Goal: Task Accomplishment & Management: Use online tool/utility

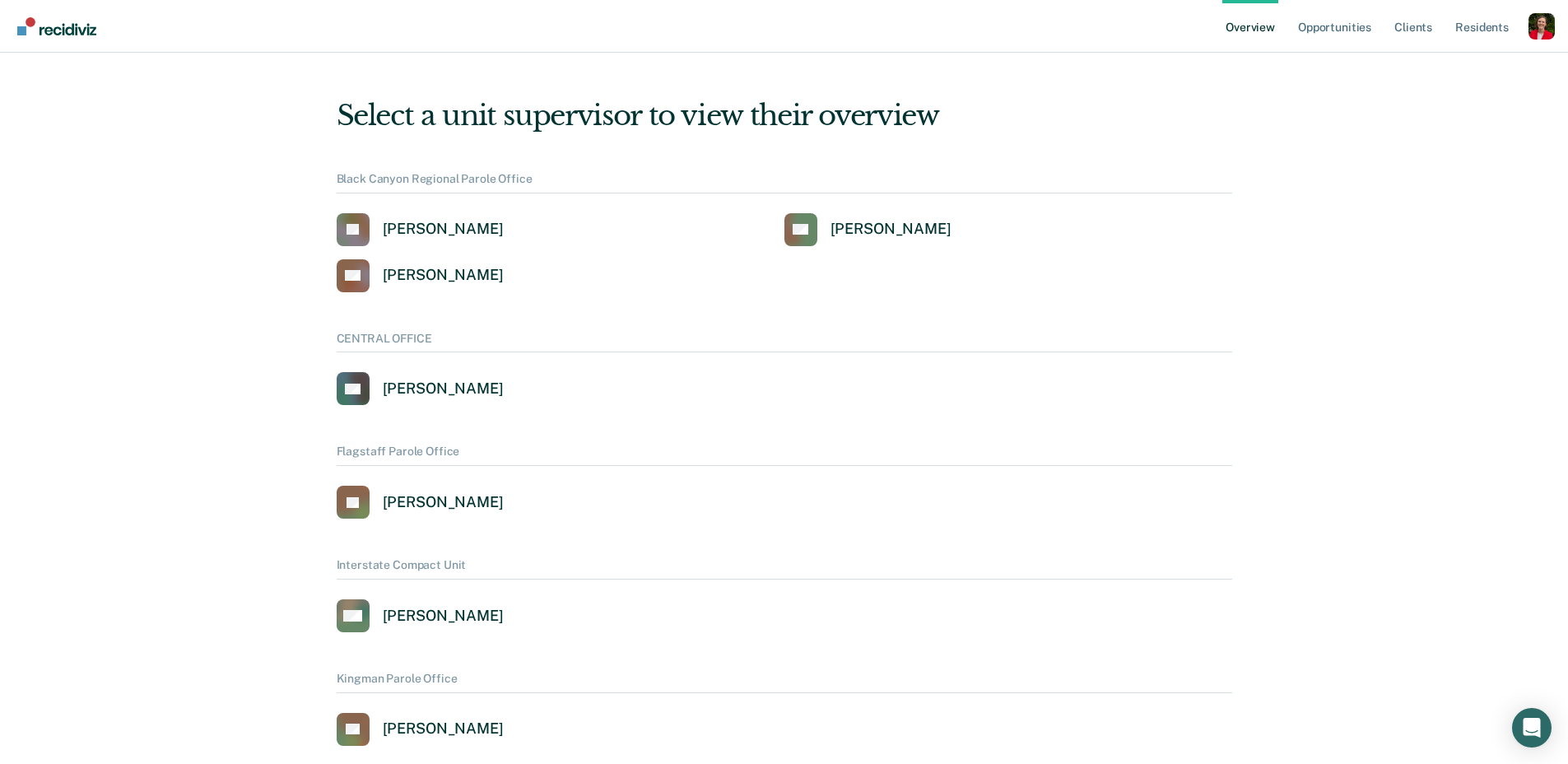
click at [1534, 20] on div "Profile dropdown button" at bounding box center [1542, 26] width 26 height 26
click at [1414, 63] on link "Profile" at bounding box center [1475, 66] width 132 height 14
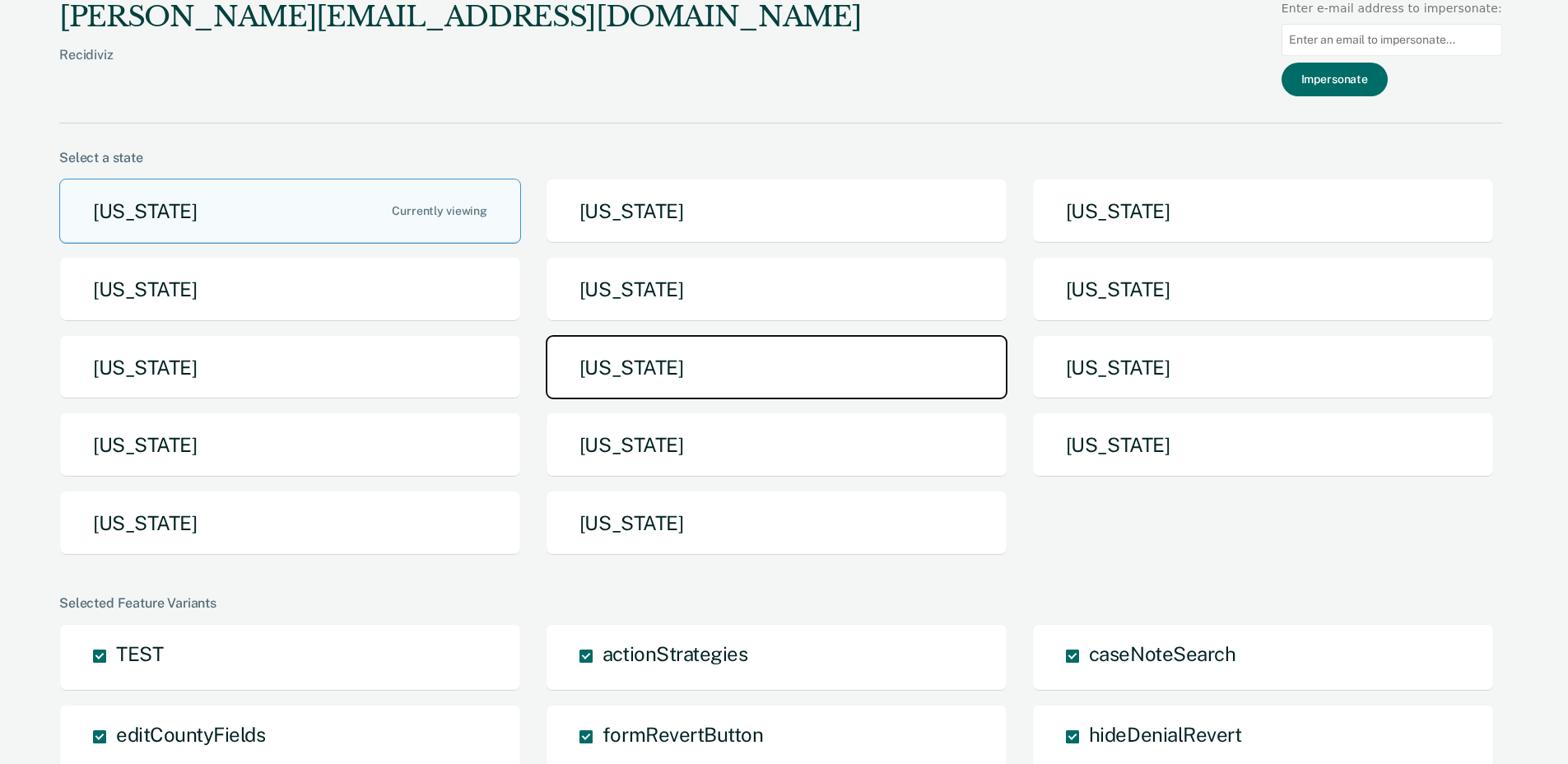
click at [656, 375] on button "[US_STATE]" at bounding box center [777, 368] width 462 height 65
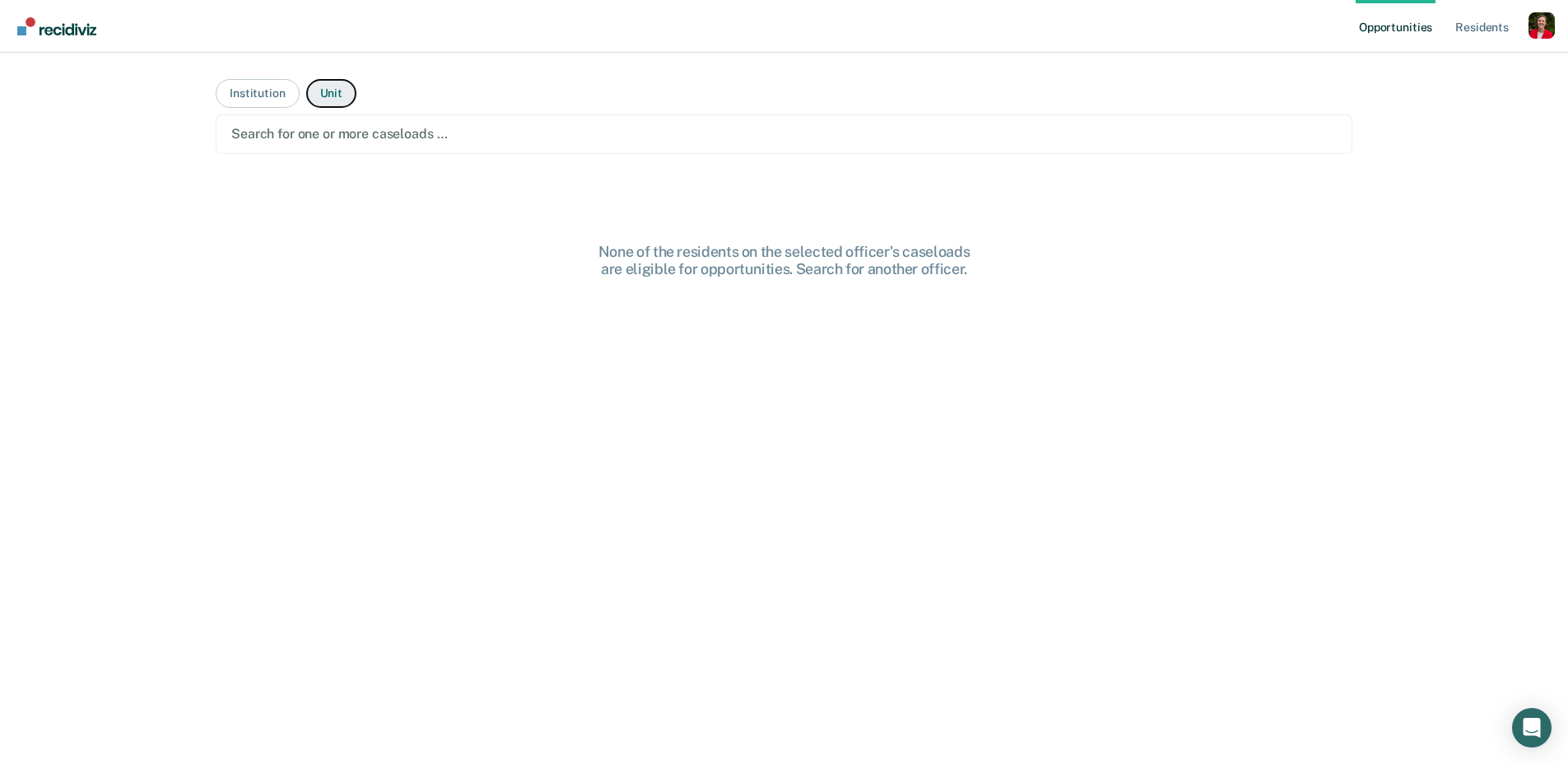
click at [321, 102] on button "Unit" at bounding box center [331, 94] width 50 height 28
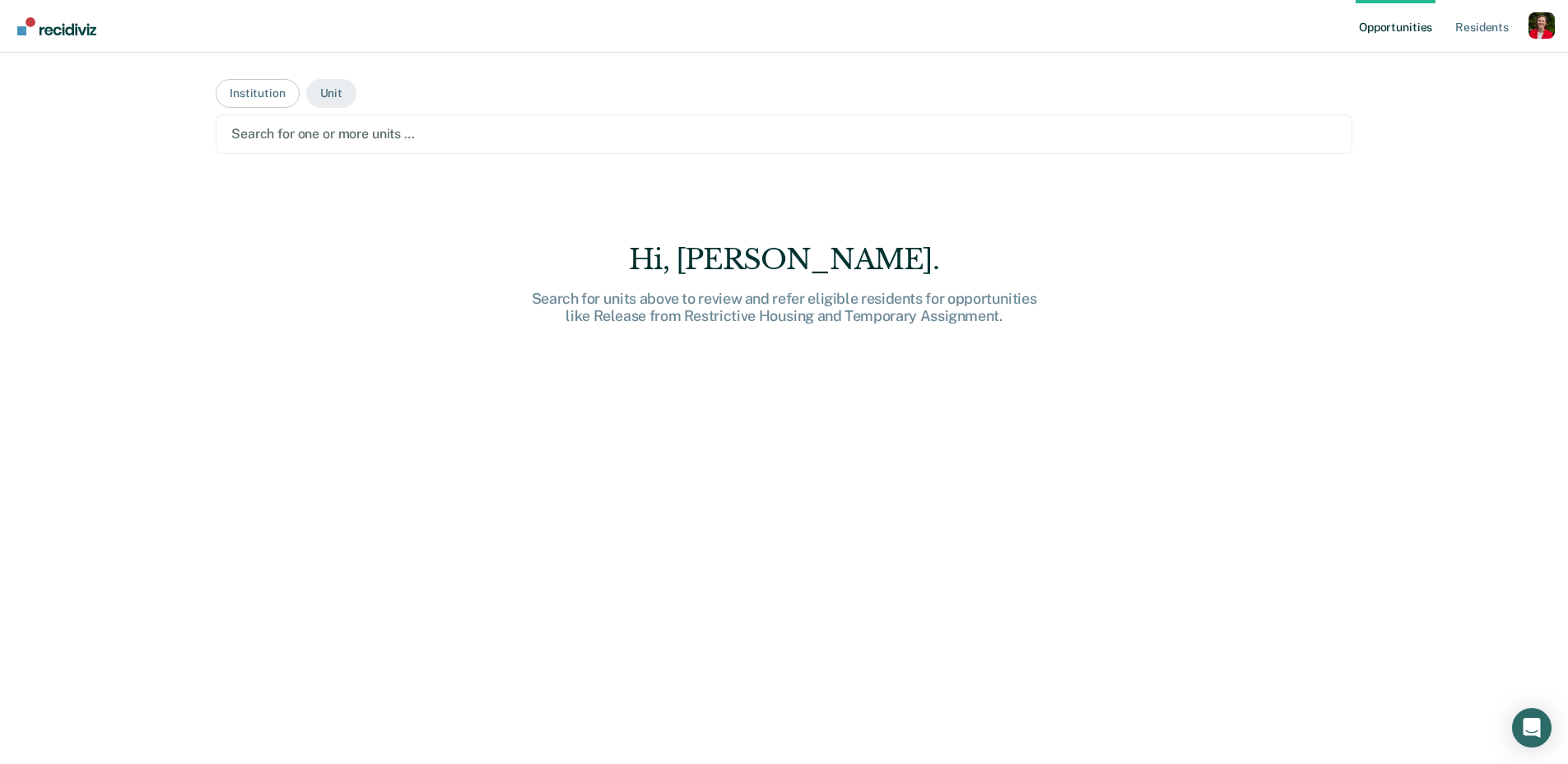
click at [302, 133] on div at bounding box center [784, 134] width 1106 height 19
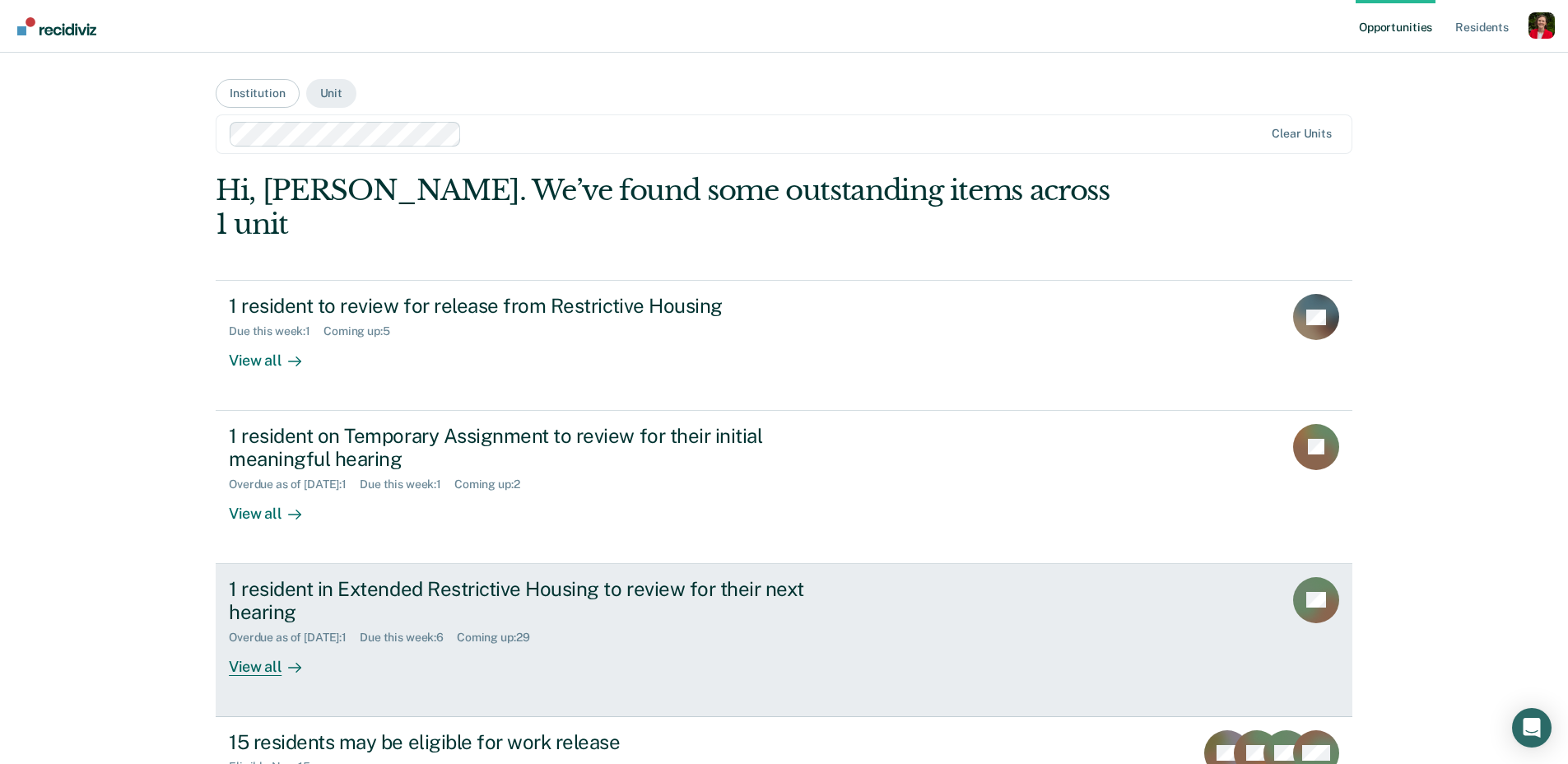
scroll to position [244, 0]
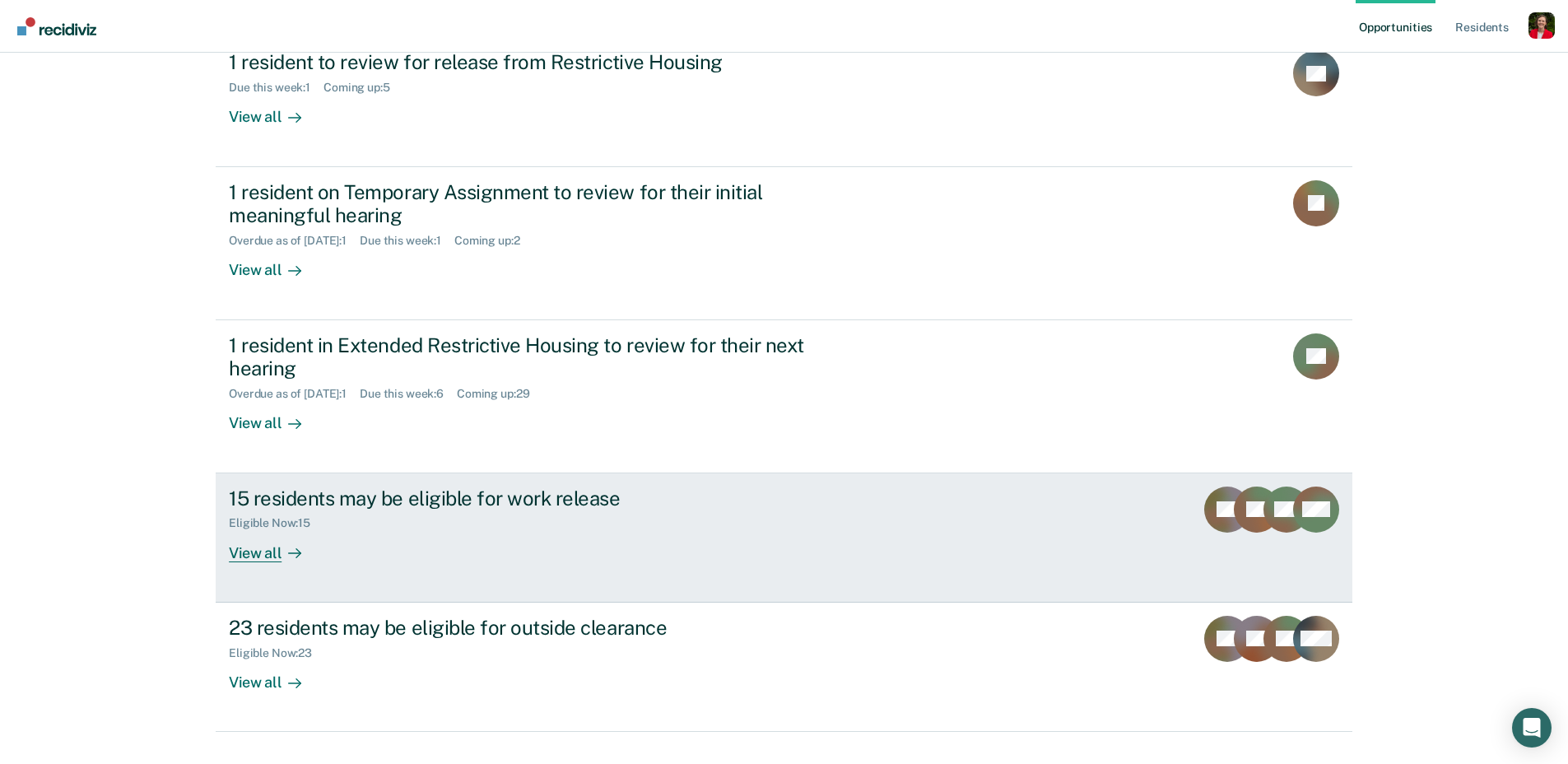
click at [364, 531] on link "15 residents may be eligible for work release Eligible Now : 15 View all RB ZC …" at bounding box center [784, 538] width 1137 height 130
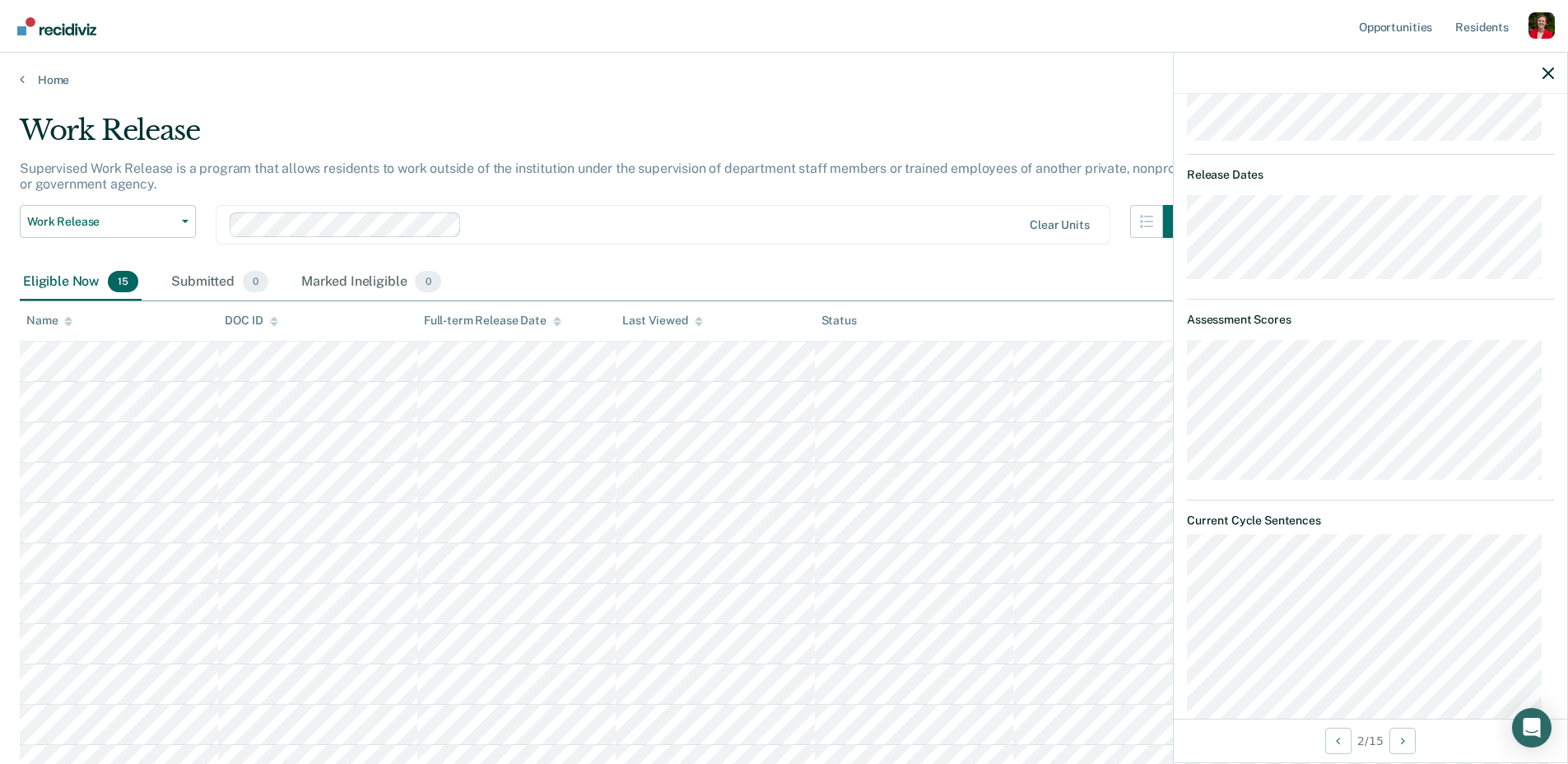
scroll to position [227, 0]
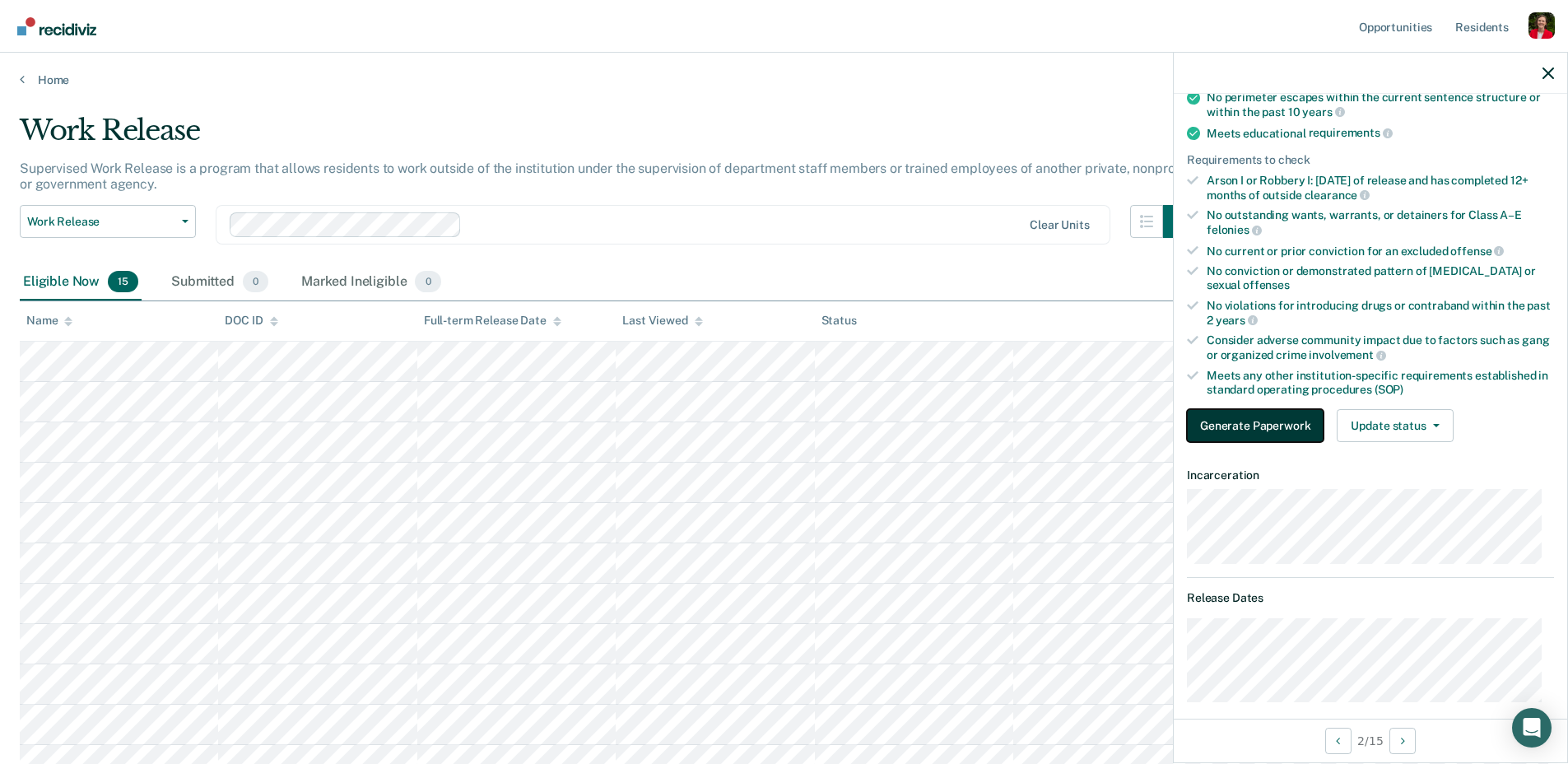
click at [1274, 418] on button "Generate Paperwork" at bounding box center [1255, 425] width 137 height 33
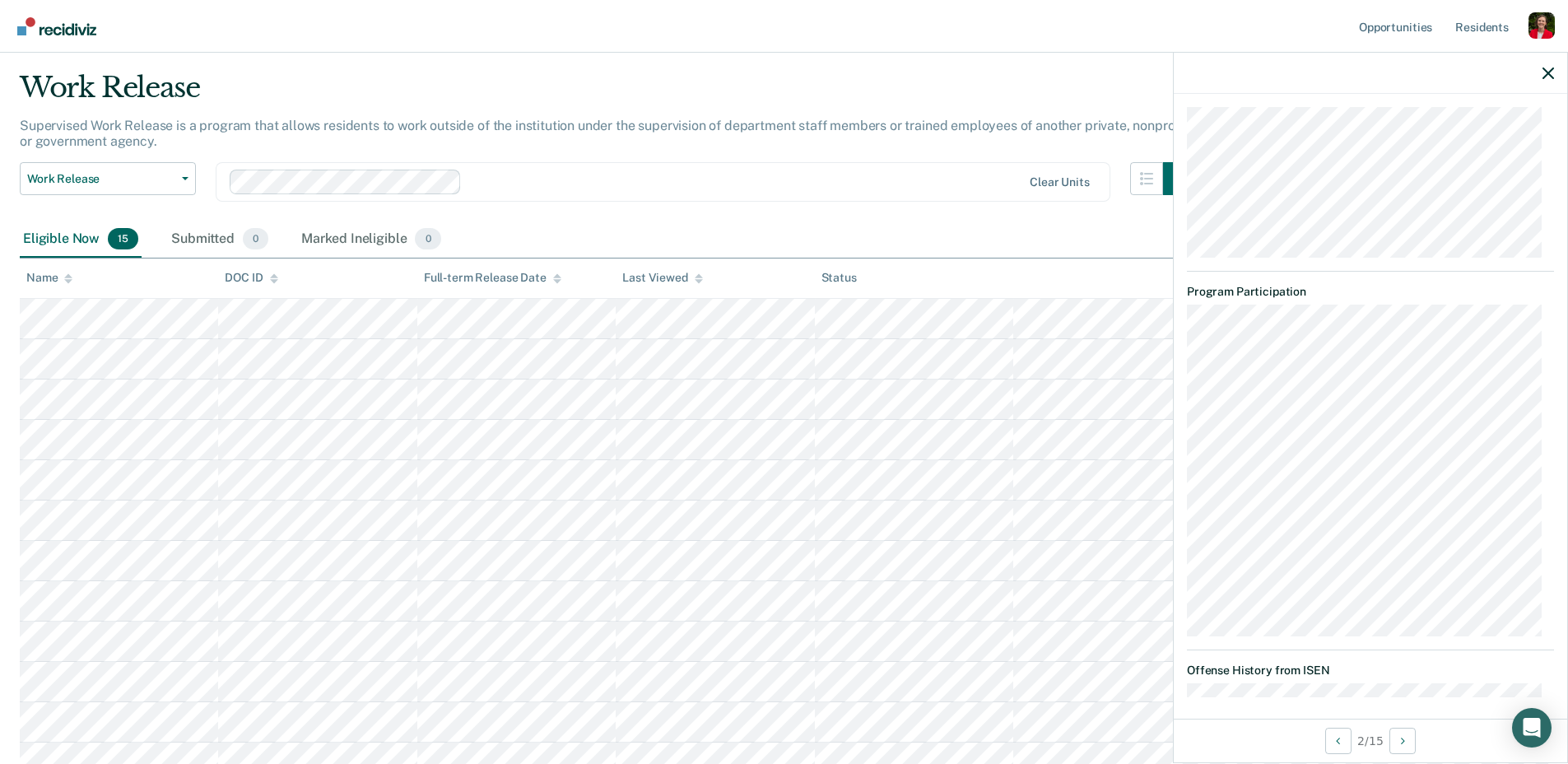
scroll to position [2191, 0]
click at [1397, 740] on button "Next Opportunity" at bounding box center [1403, 741] width 26 height 26
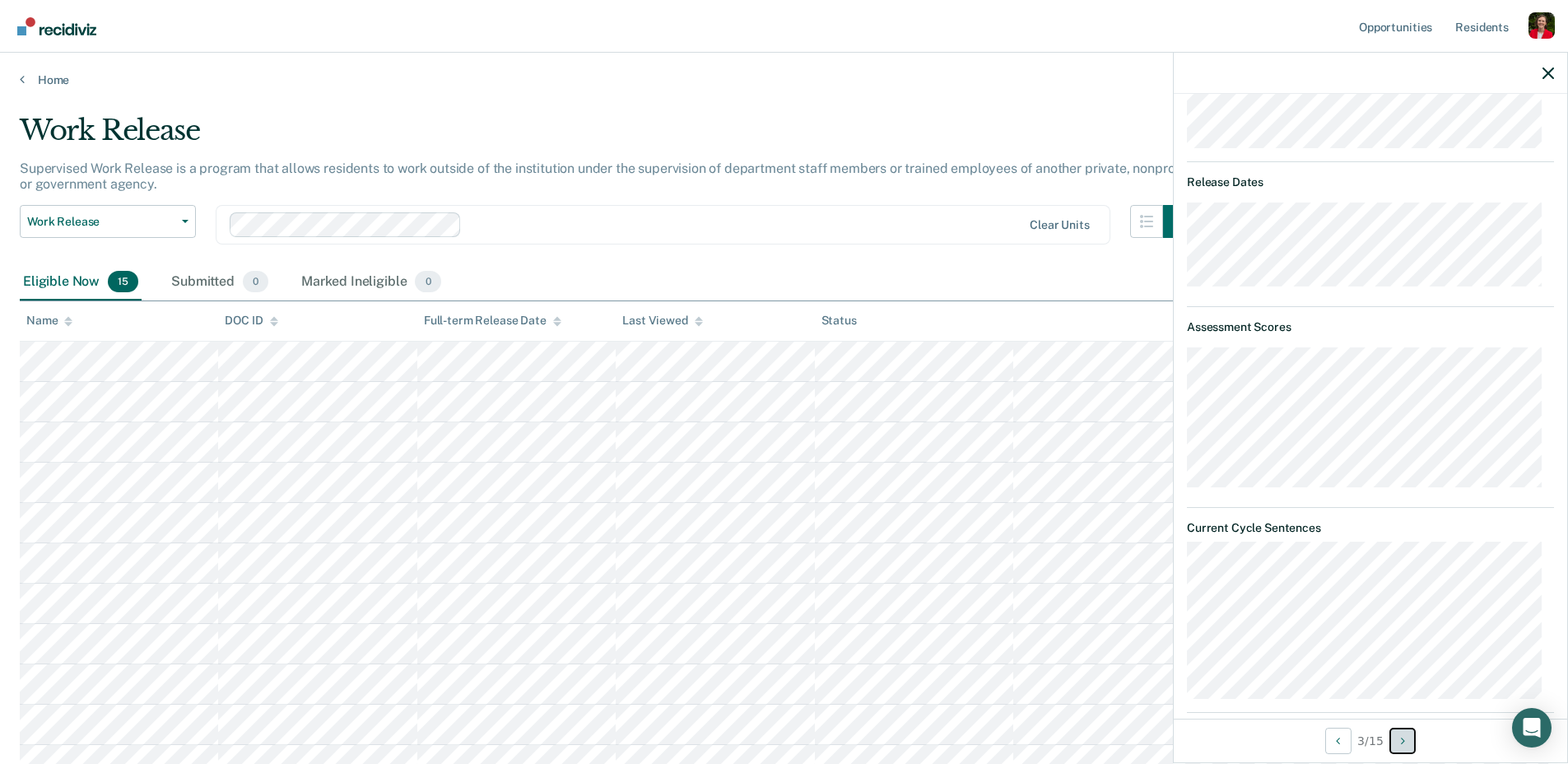
scroll to position [387, 0]
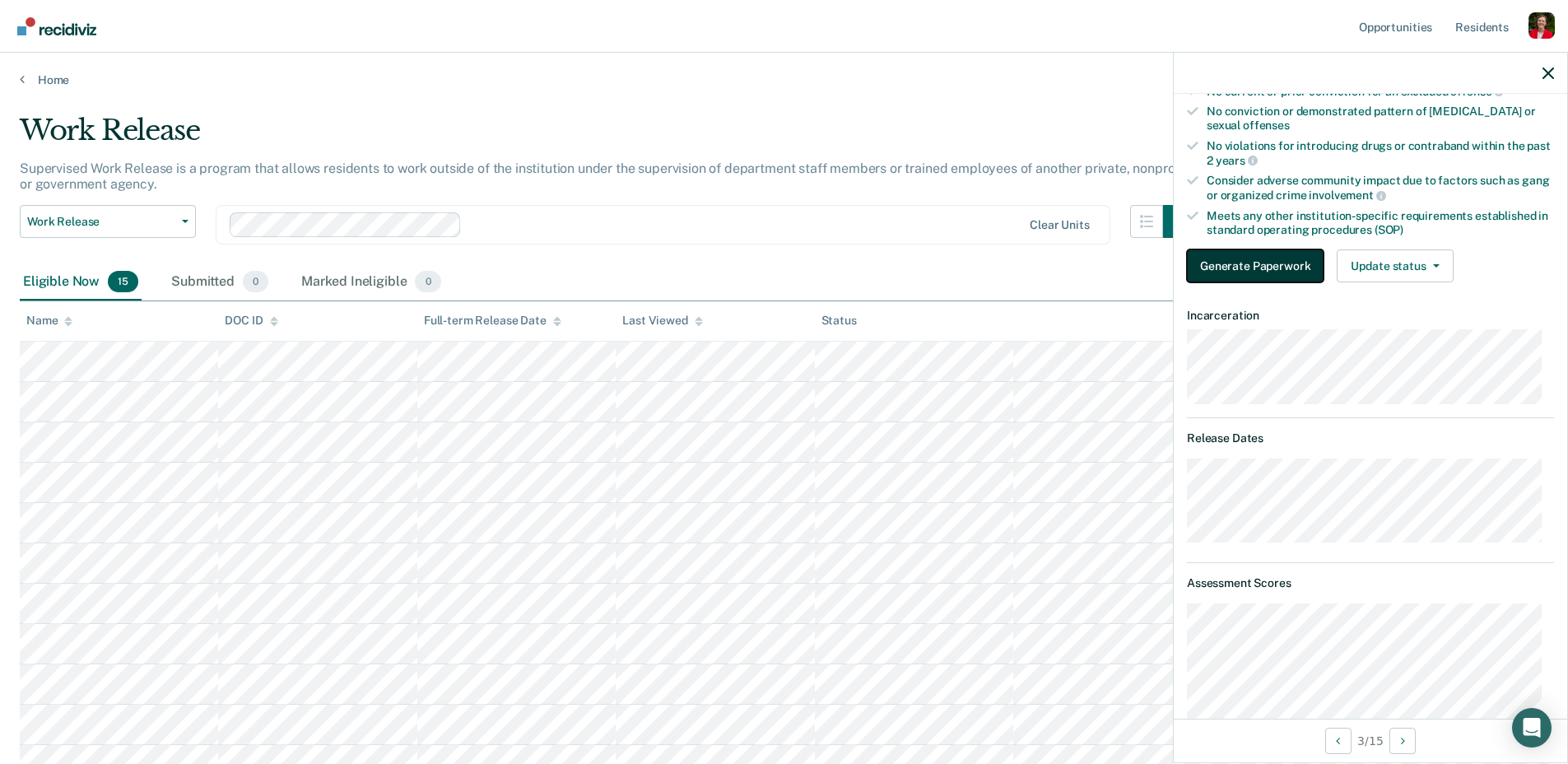
click at [1239, 252] on button "Generate Paperwork" at bounding box center [1255, 266] width 137 height 33
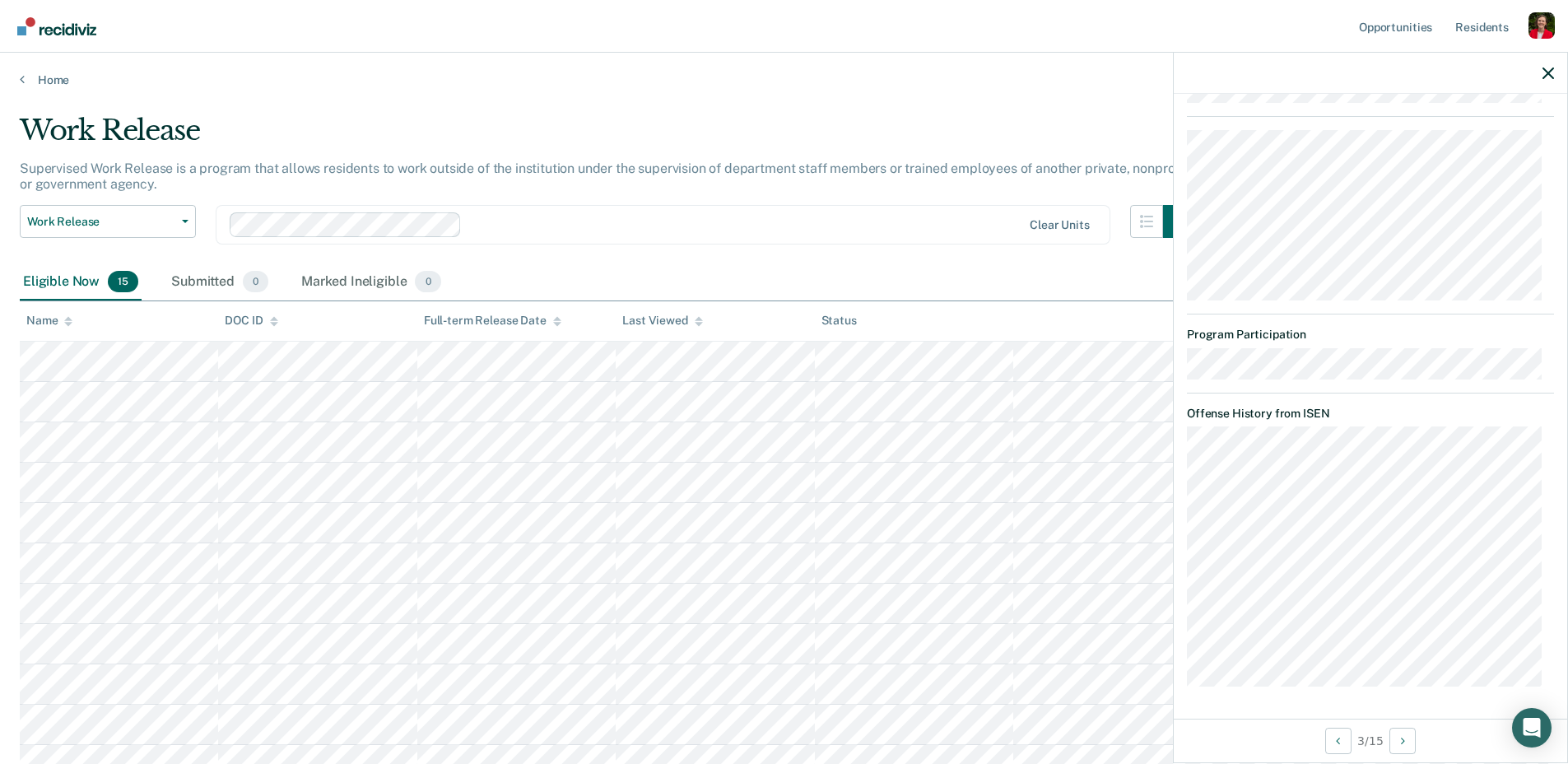
scroll to position [10, 0]
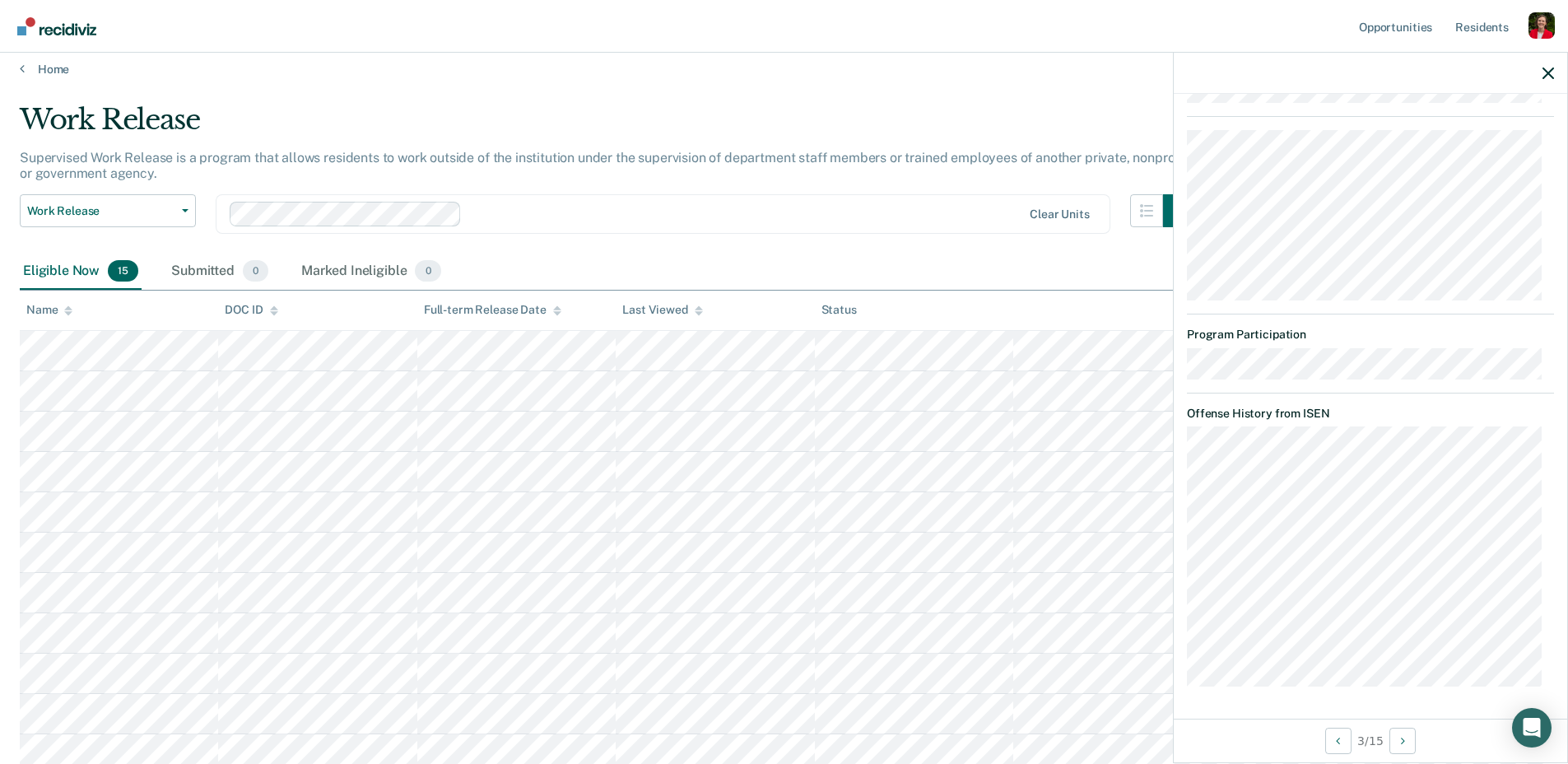
click at [616, 91] on main "Work Release Supervised Work Release is a program that allows residents to work…" at bounding box center [784, 564] width 1568 height 974
click at [1532, 72] on div at bounding box center [1370, 74] width 393 height 42
click at [1546, 70] on icon "button" at bounding box center [1548, 73] width 11 height 11
